Goal: Information Seeking & Learning: Learn about a topic

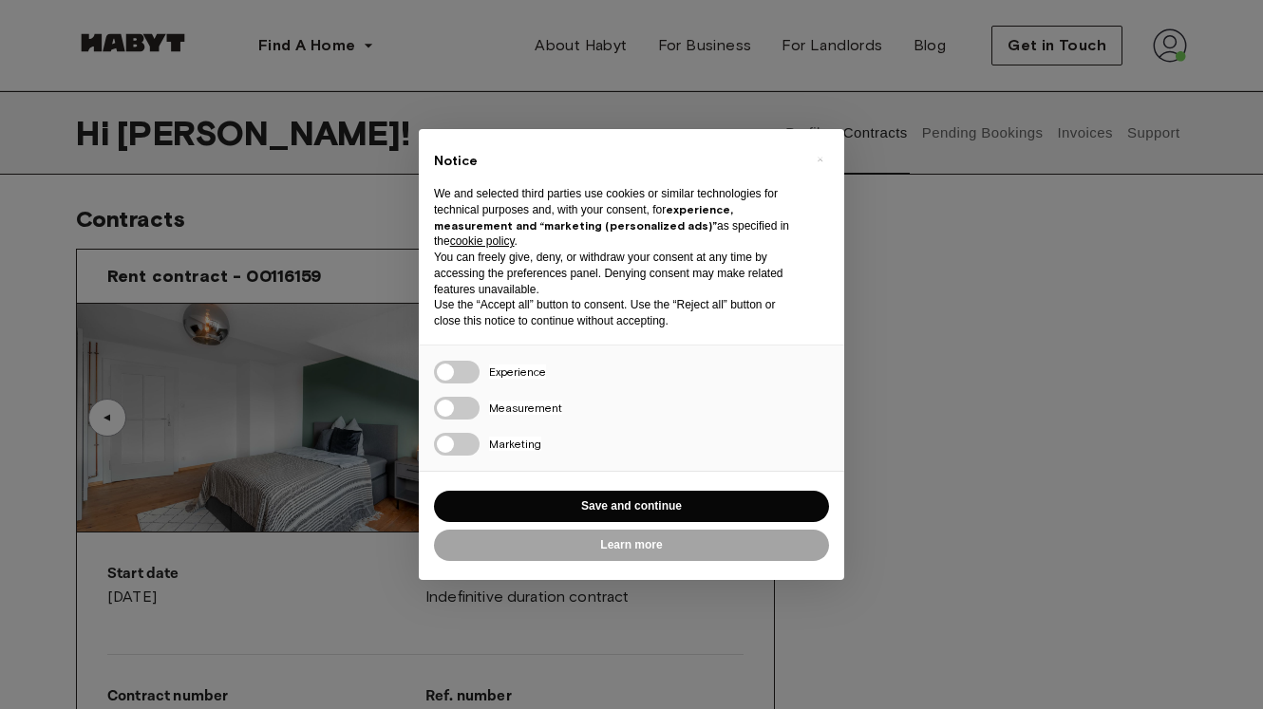
click at [919, 232] on div "× Notice We and selected third parties use cookies or similar technologies for …" at bounding box center [631, 354] width 1263 height 709
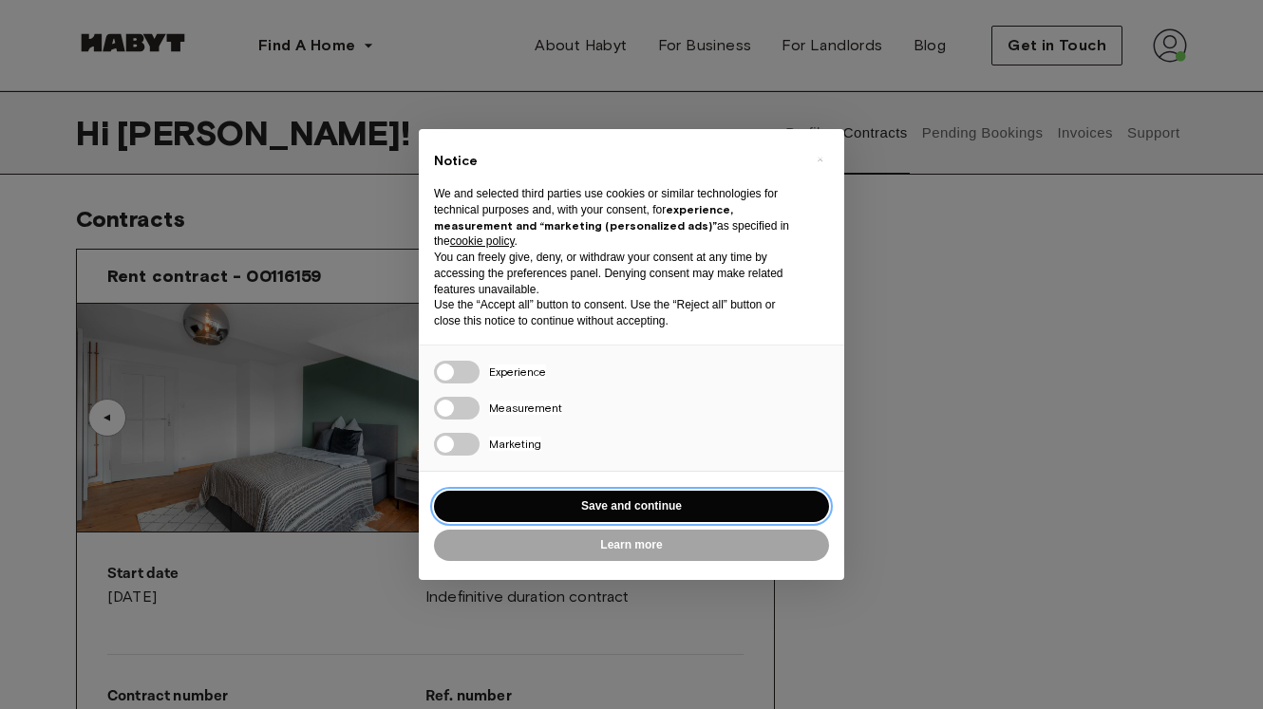
click at [599, 511] on button "Save and continue" at bounding box center [631, 506] width 395 height 31
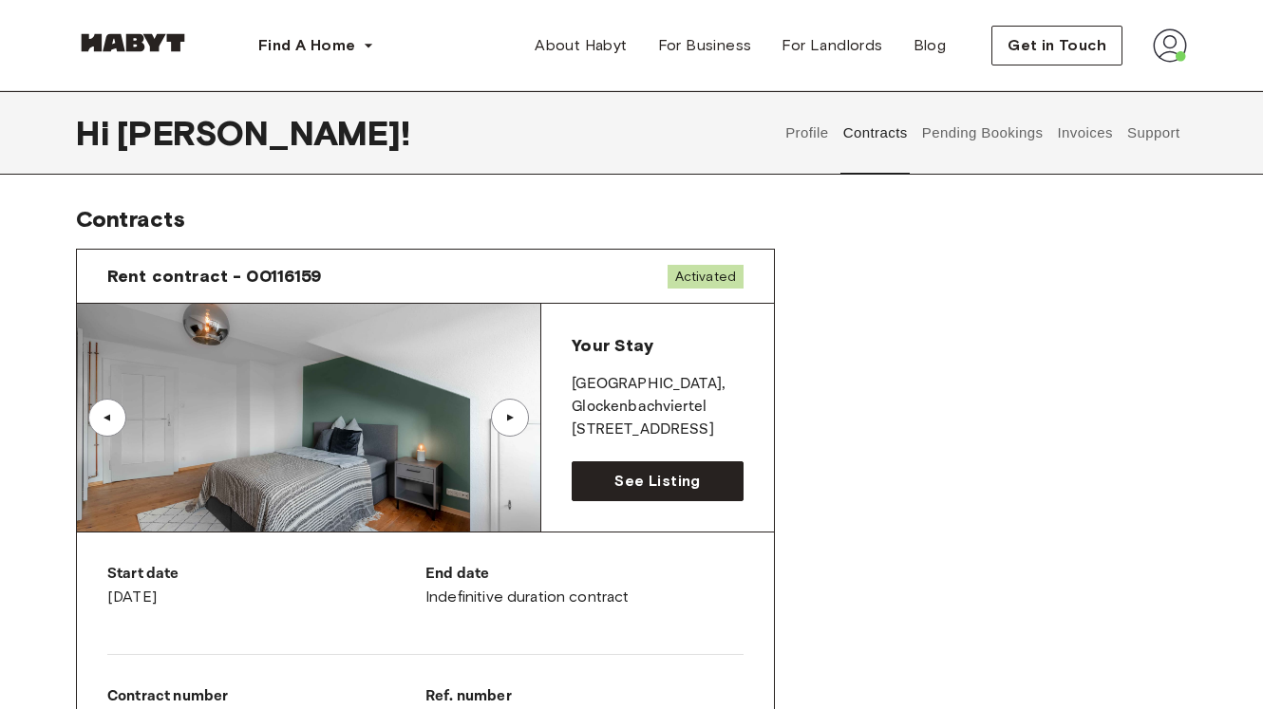
click at [1137, 130] on button "Support" at bounding box center [1153, 133] width 58 height 84
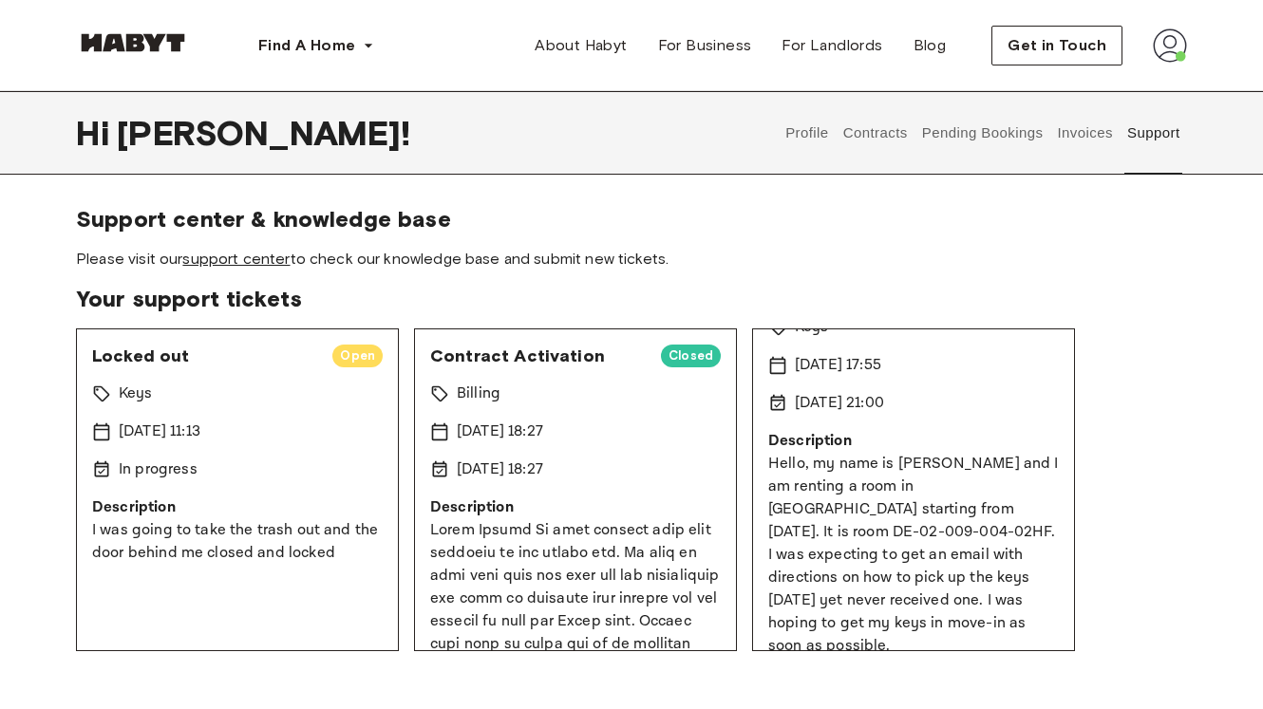
click at [281, 256] on link "support center" at bounding box center [235, 259] width 107 height 18
click at [865, 127] on button "Contracts" at bounding box center [874, 133] width 69 height 84
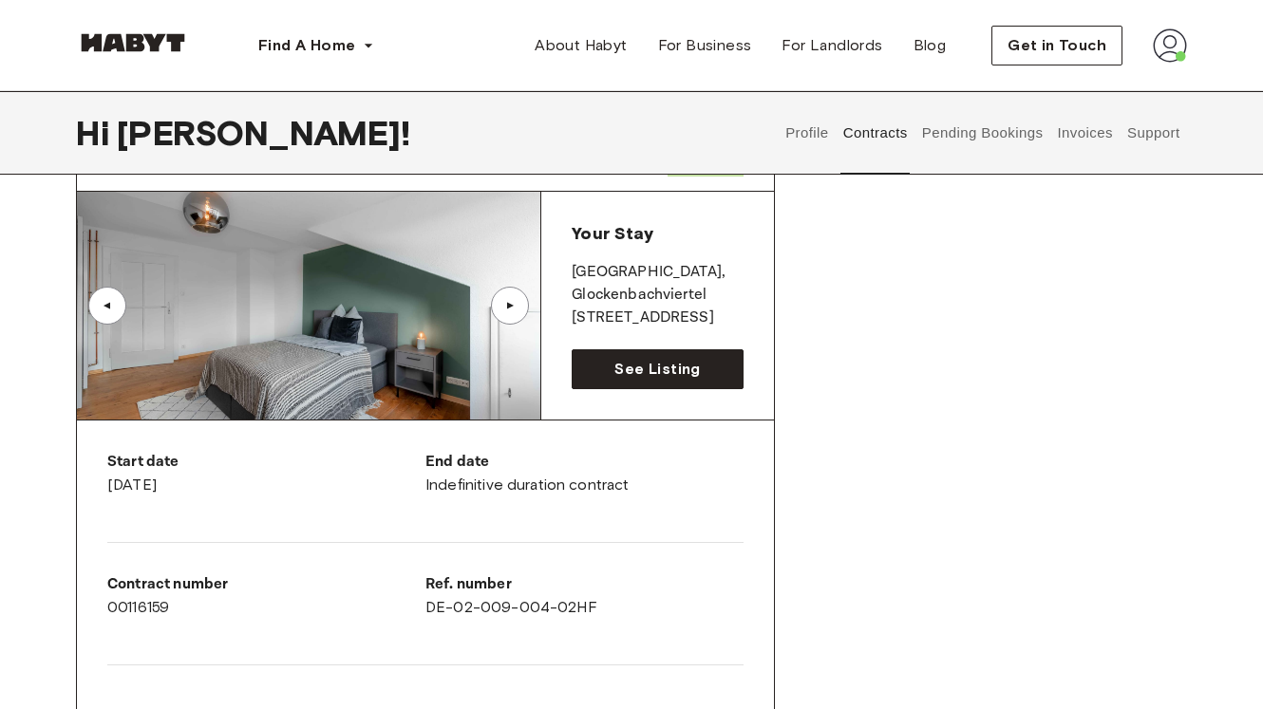
scroll to position [107, 0]
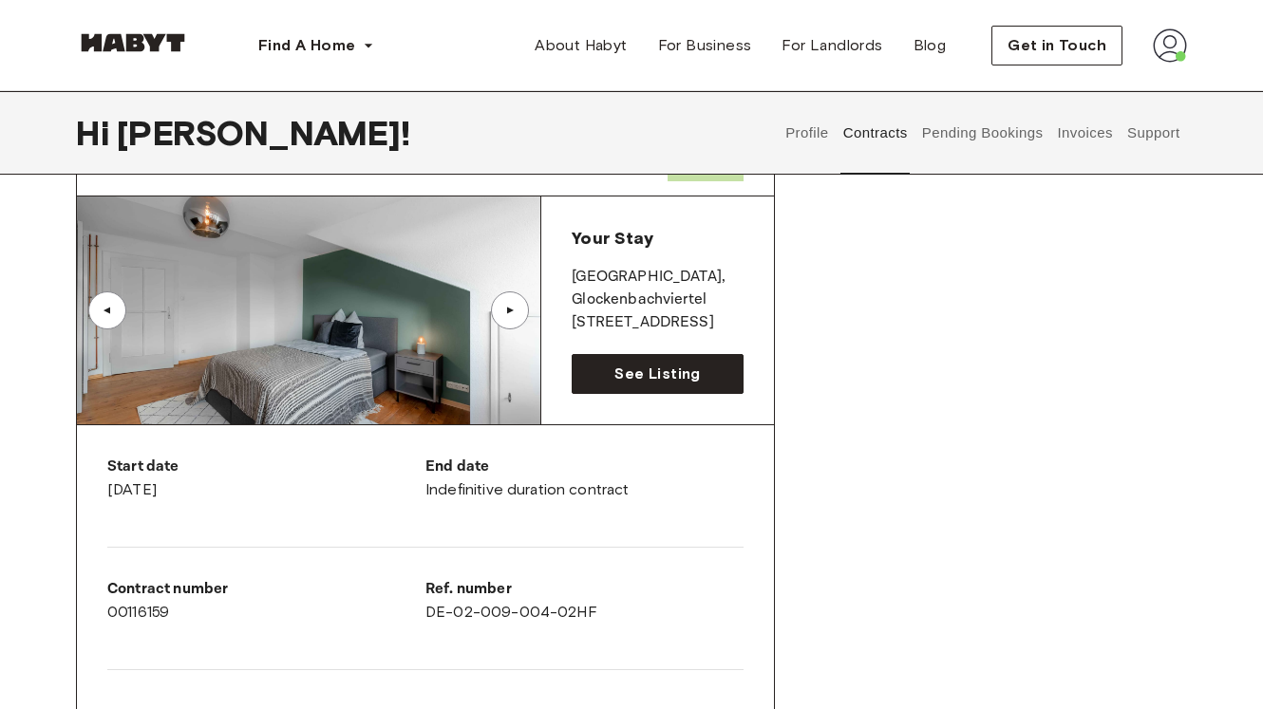
click at [451, 301] on img at bounding box center [308, 311] width 463 height 228
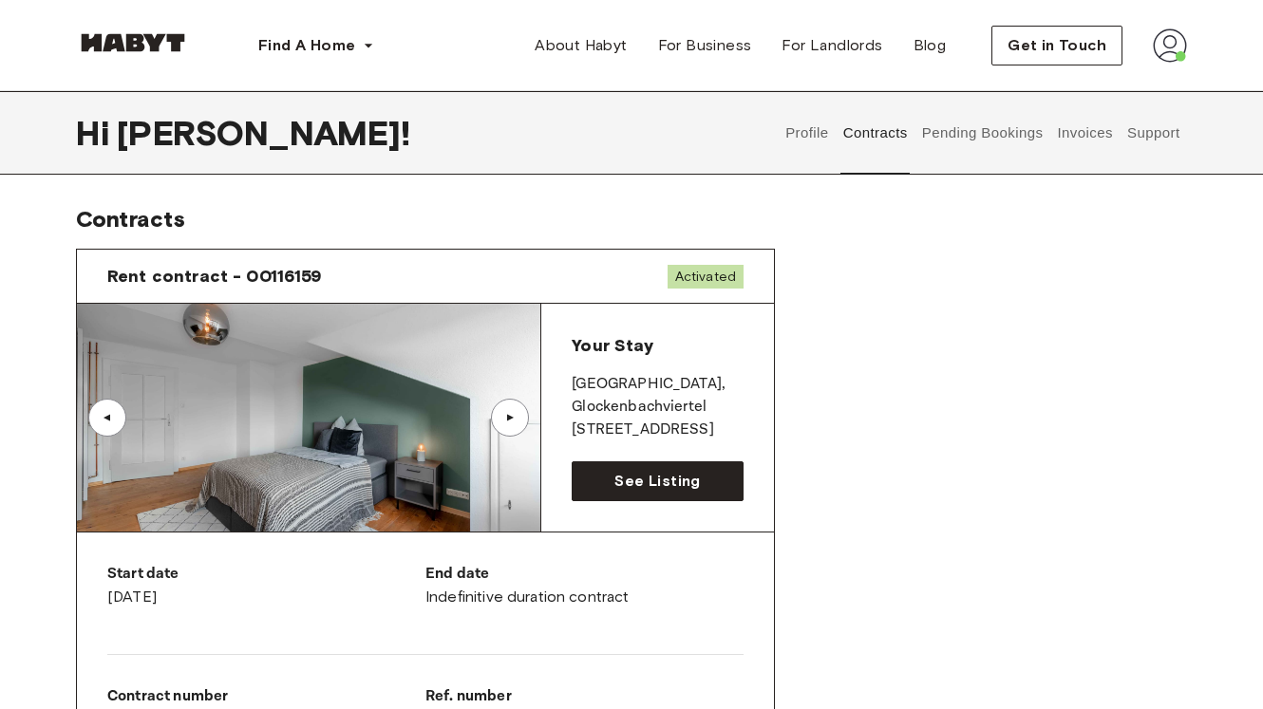
click at [275, 265] on span "Rent contract - 00116159" at bounding box center [214, 276] width 215 height 23
click at [286, 275] on span "Rent contract - 00116159" at bounding box center [214, 276] width 215 height 23
click at [709, 273] on span "Activated" at bounding box center [705, 277] width 76 height 24
click at [995, 133] on button "Pending Bookings" at bounding box center [982, 133] width 126 height 84
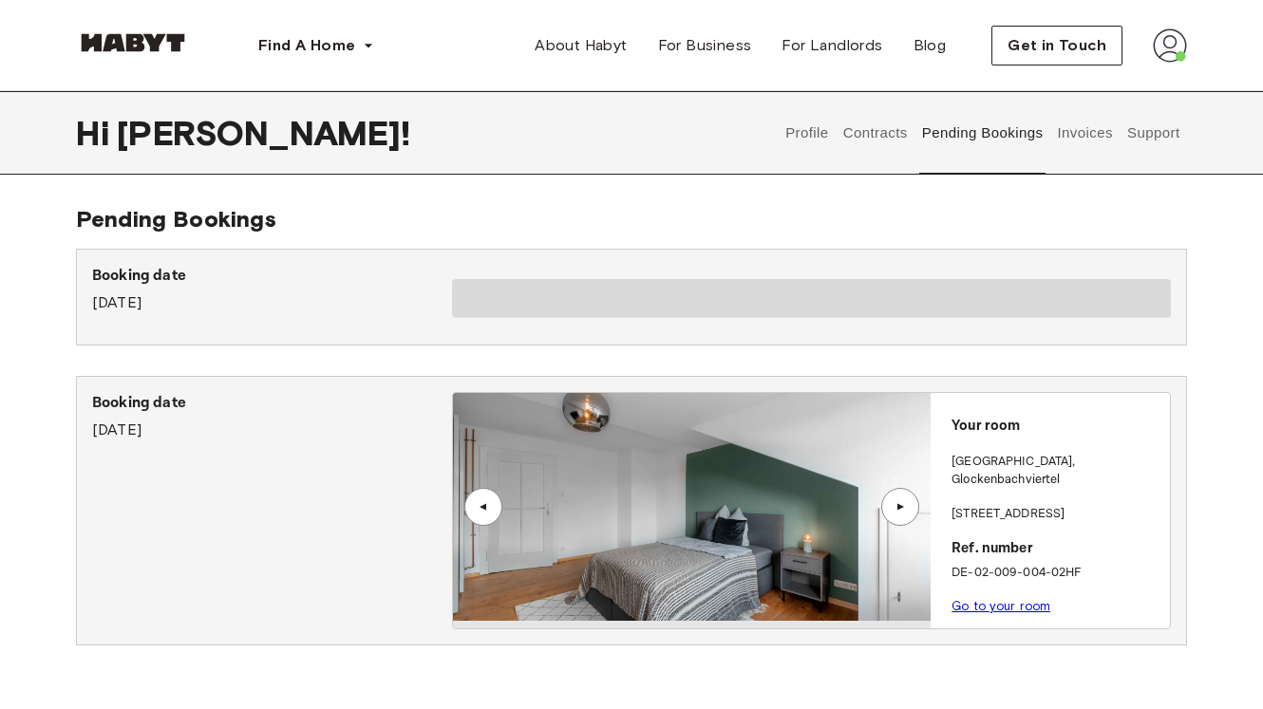
click at [1160, 50] on img at bounding box center [1170, 45] width 34 height 34
click at [1117, 74] on div "Profile Log out" at bounding box center [1130, 108] width 114 height 91
click at [1198, 36] on div "Find A Home Europe Amsterdam Berlin Frankfurt Hamburg Lisbon Madrid Milan Moden…" at bounding box center [631, 45] width 1263 height 91
click at [1180, 45] on img at bounding box center [1170, 45] width 34 height 34
click at [1115, 94] on span "Profile" at bounding box center [1111, 89] width 47 height 23
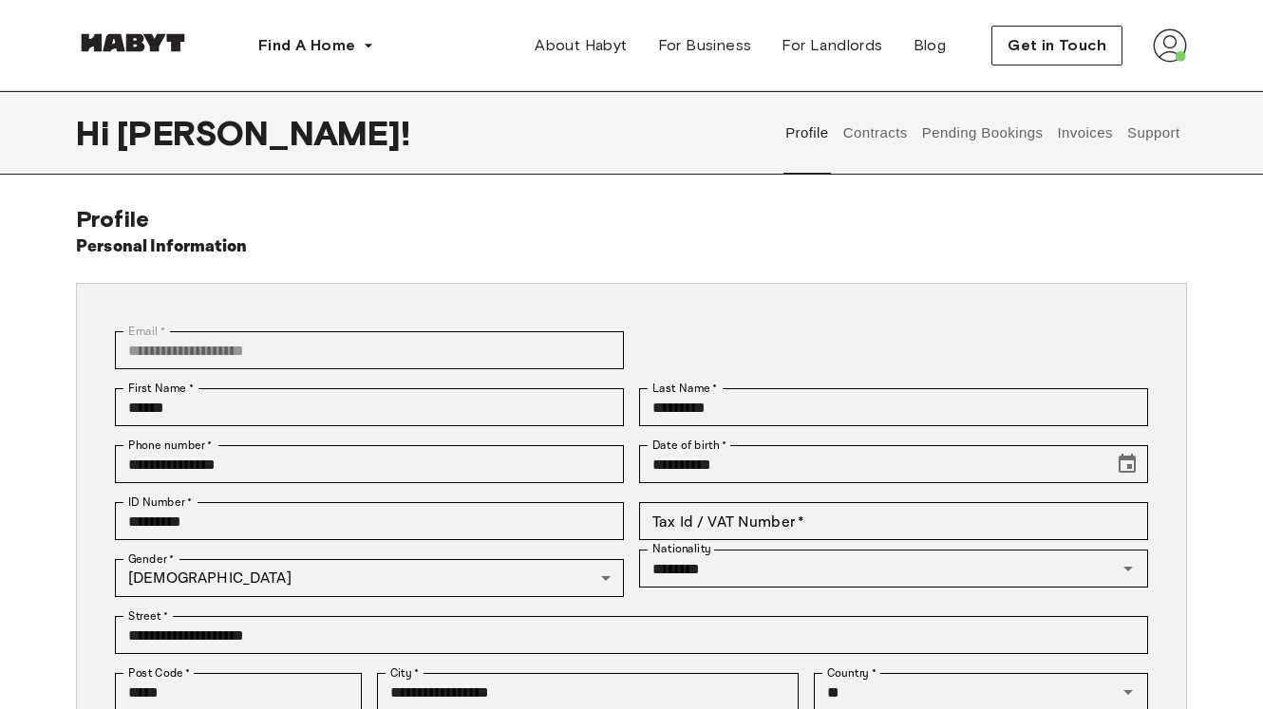
click at [894, 137] on button "Contracts" at bounding box center [874, 133] width 69 height 84
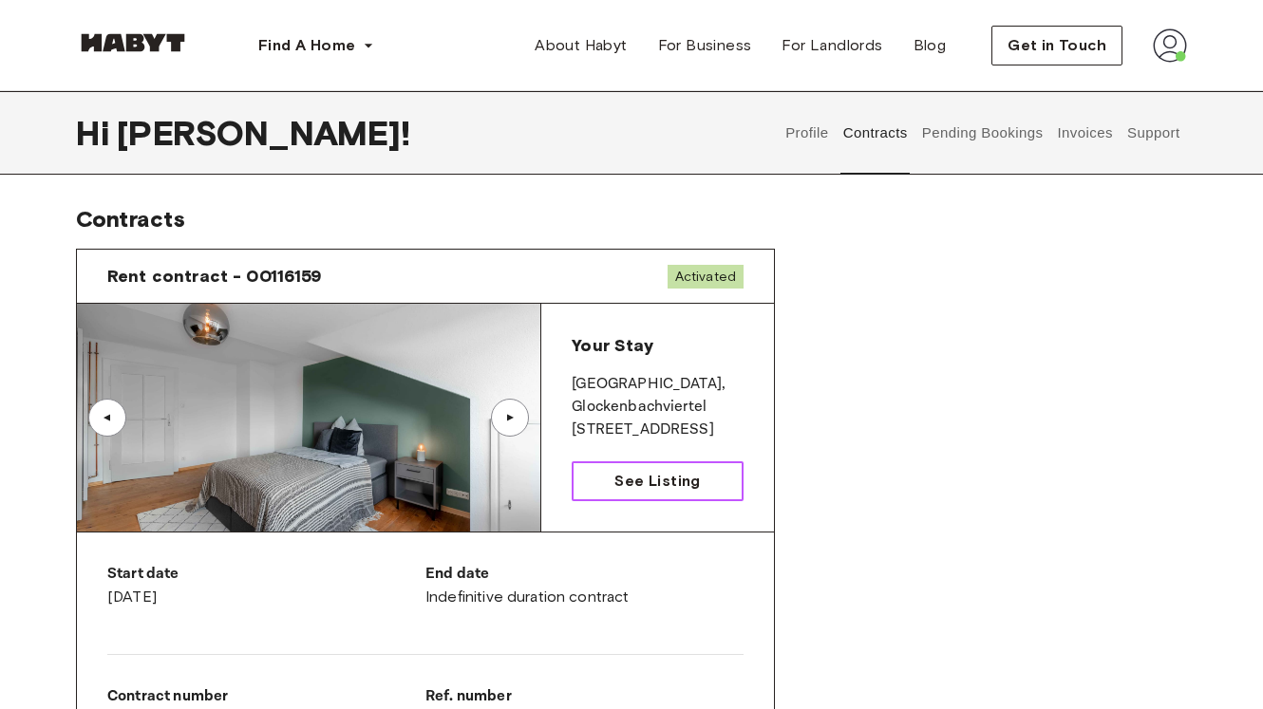
click at [619, 476] on span "See Listing" at bounding box center [656, 481] width 85 height 23
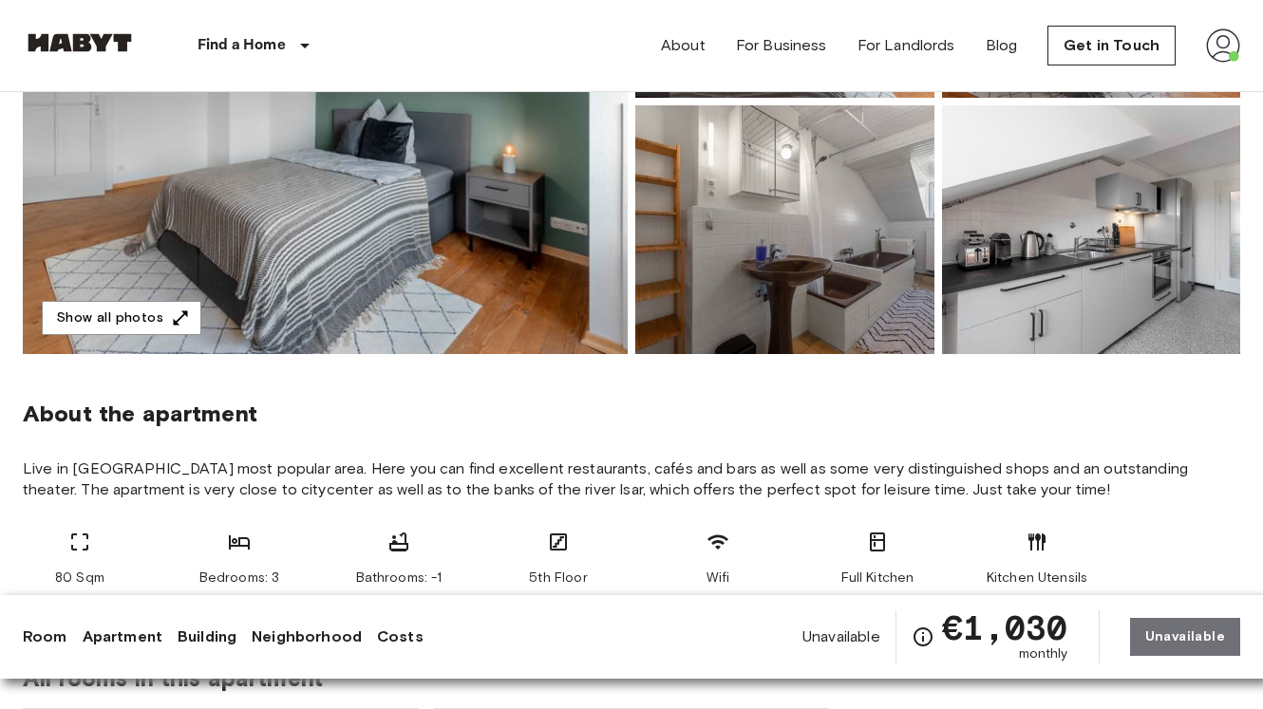
scroll to position [493, 0]
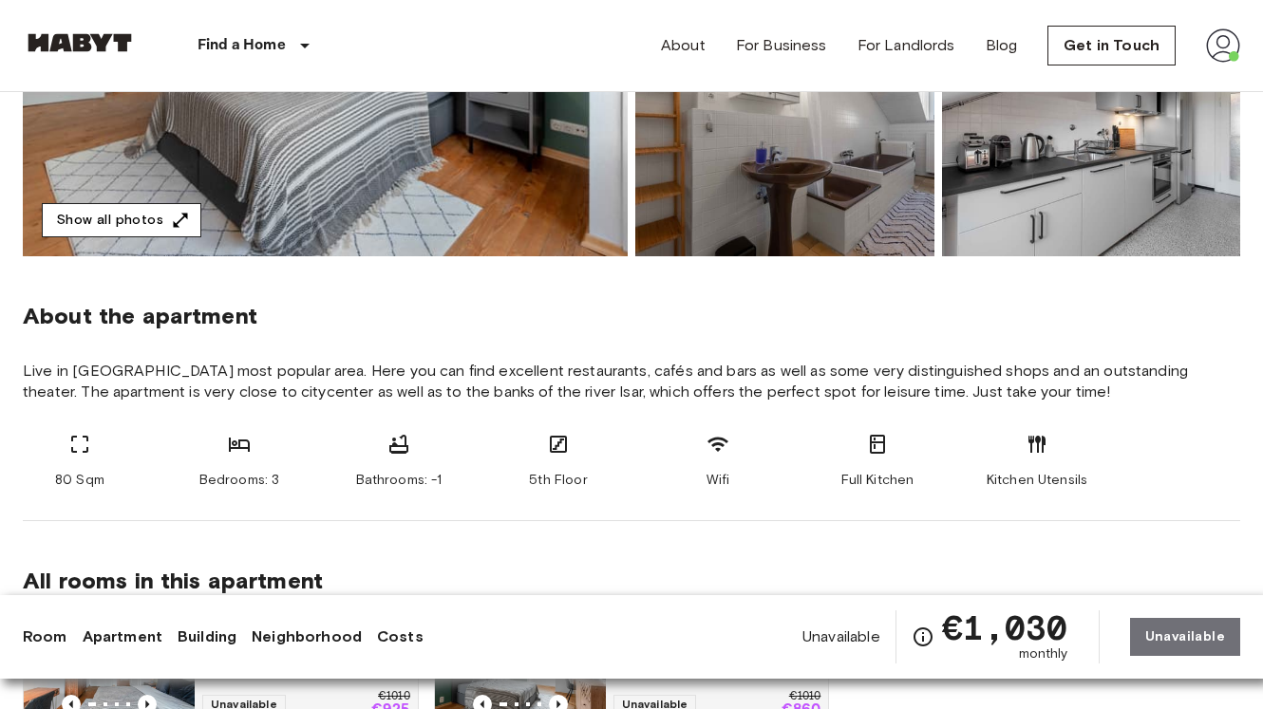
click at [145, 221] on button "Show all photos" at bounding box center [122, 220] width 160 height 35
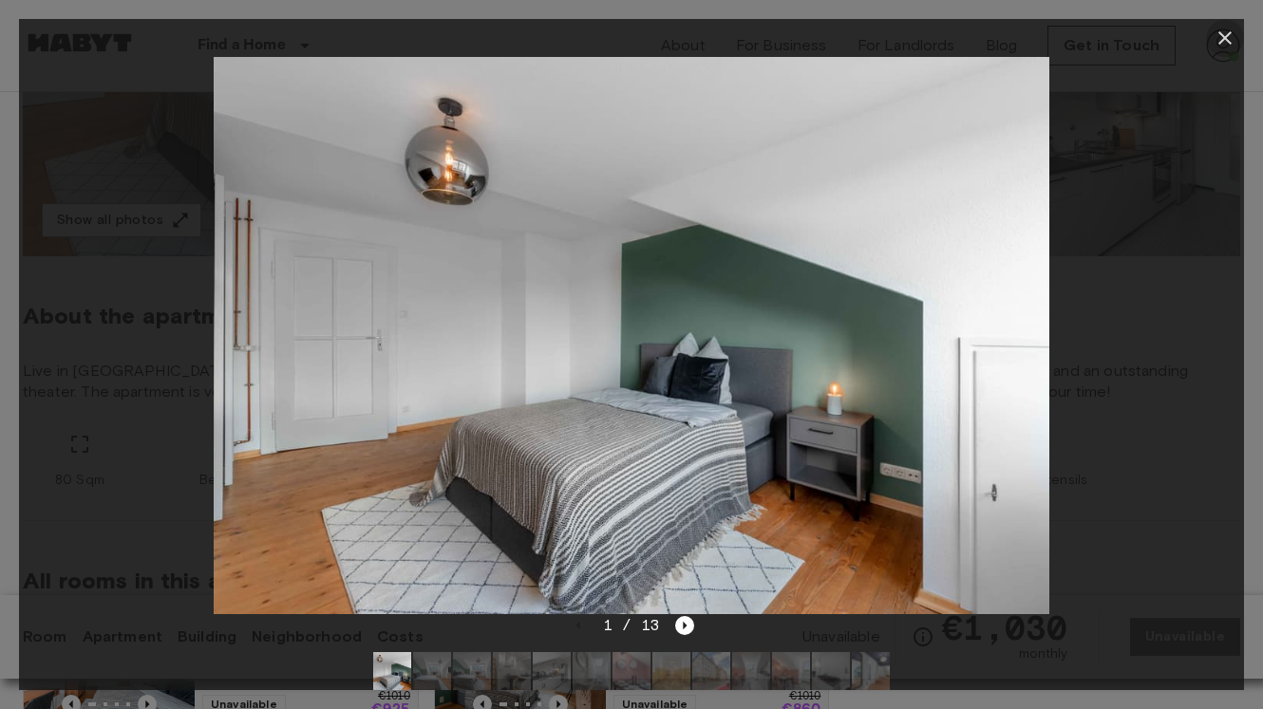
click at [1232, 34] on icon "button" at bounding box center [1224, 38] width 23 height 23
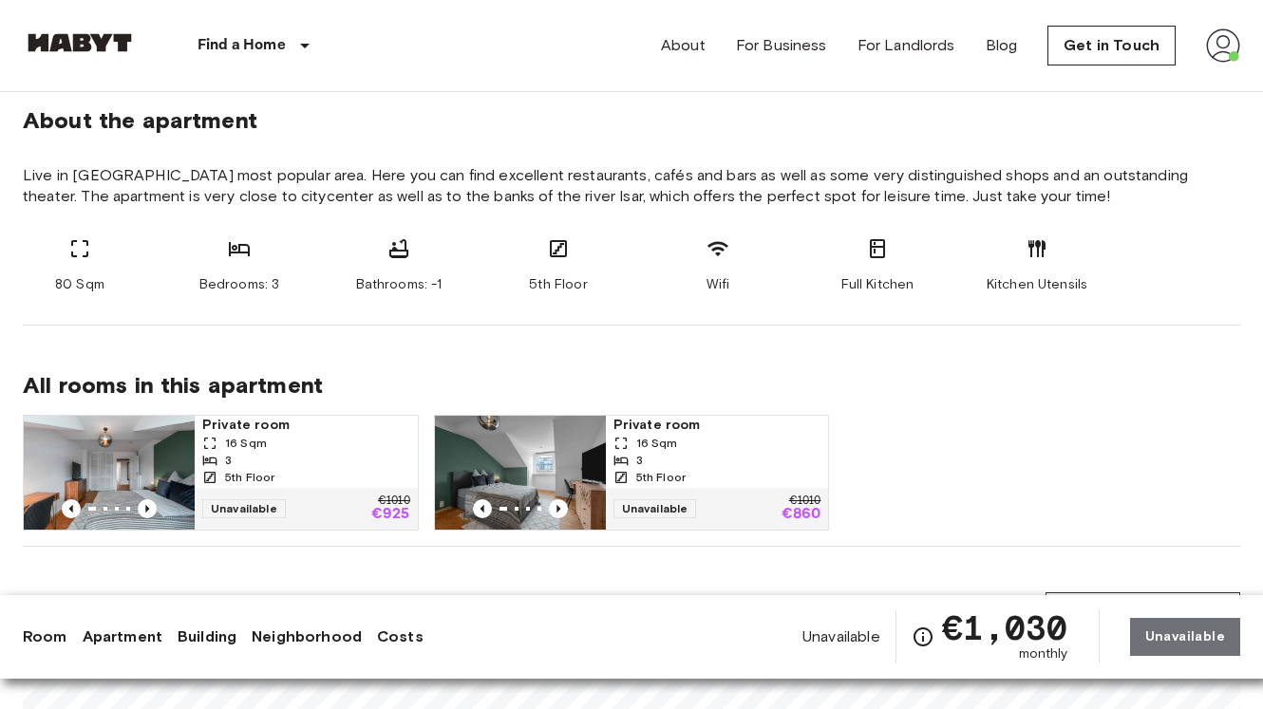
scroll to position [705, 0]
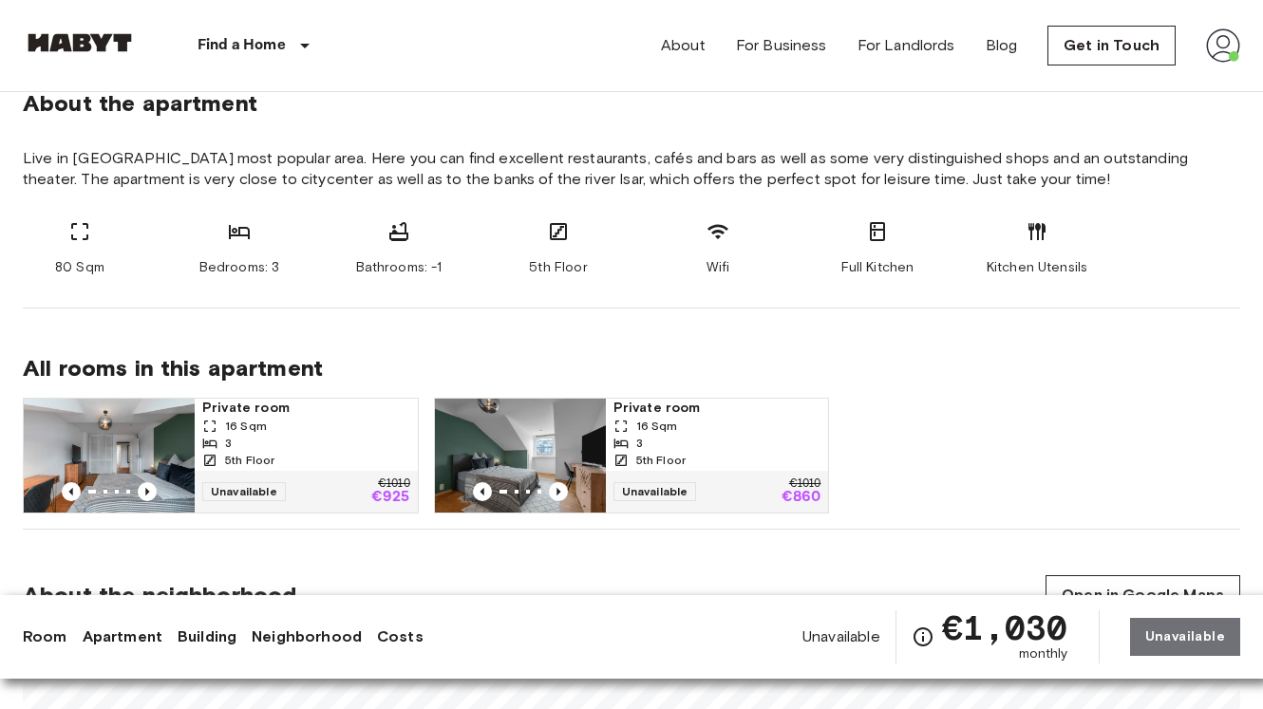
click at [749, 432] on div "16 Sqm" at bounding box center [717, 426] width 208 height 17
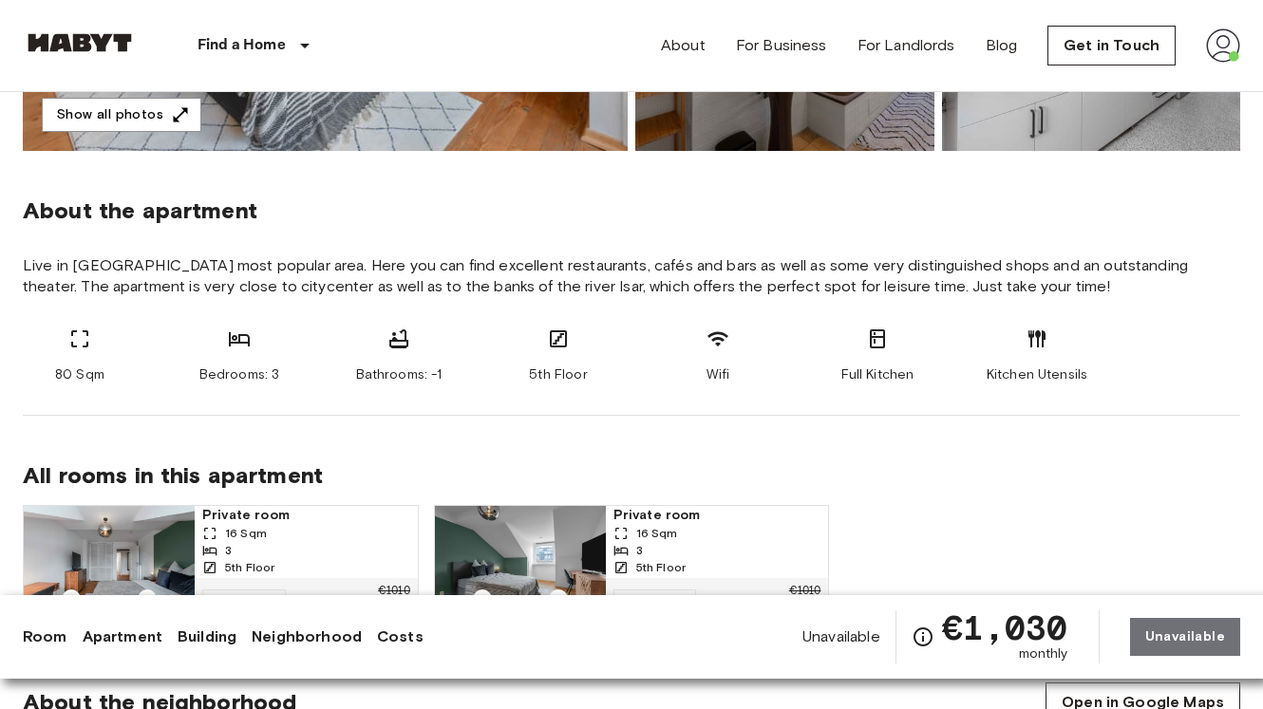
scroll to position [0, 0]
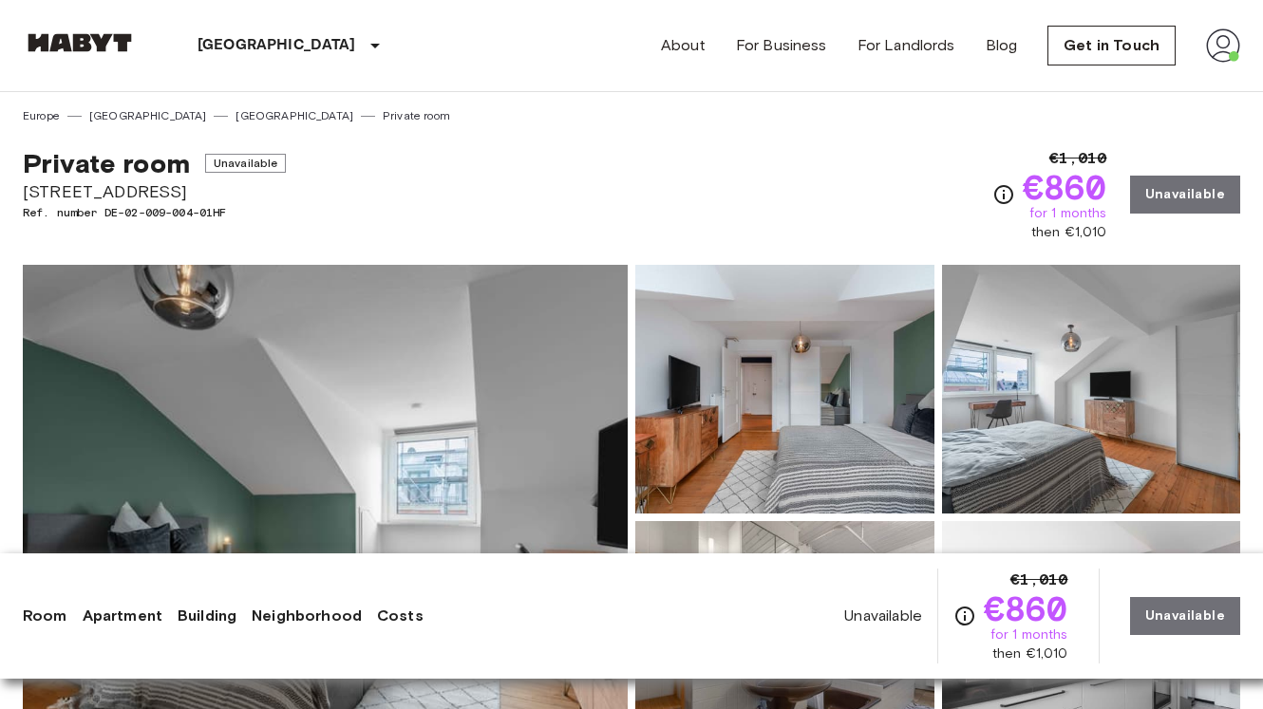
click at [850, 232] on div "Private room Unavailable [STREET_ADDRESS]. number DE-02-009-004-01HF €1,010 €86…" at bounding box center [631, 183] width 1217 height 118
